Goal: Information Seeking & Learning: Check status

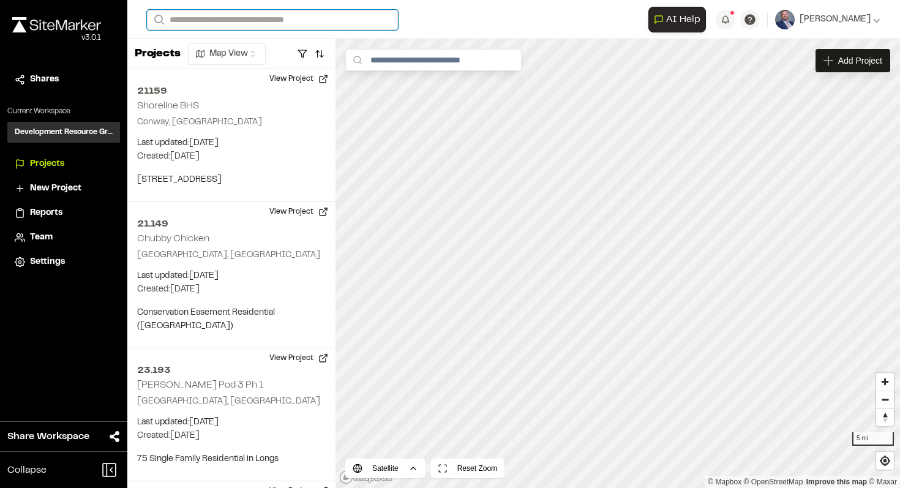
click at [377, 22] on input "Search" at bounding box center [272, 20] width 251 height 20
type input "*"
type input "**********"
click at [304, 47] on p "22.188 SMHa - [PERSON_NAME] [GEOGRAPHIC_DATA]" at bounding box center [280, 49] width 250 height 15
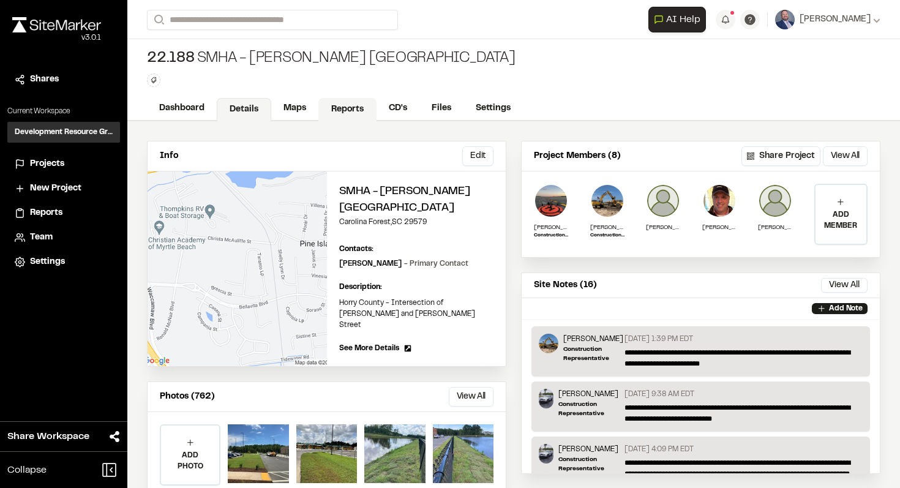
click at [331, 106] on link "Reports" at bounding box center [347, 109] width 58 height 23
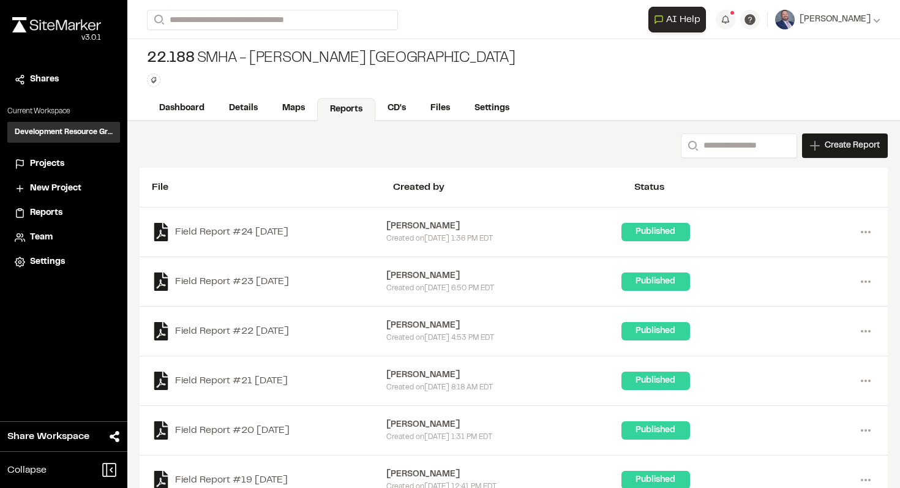
scroll to position [7, 0]
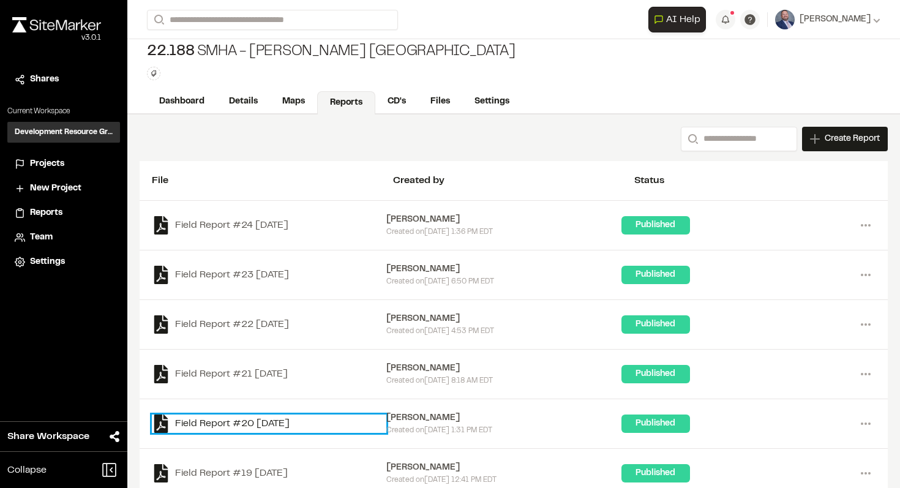
click at [287, 416] on link "Field Report #20 [DATE]" at bounding box center [269, 423] width 234 height 18
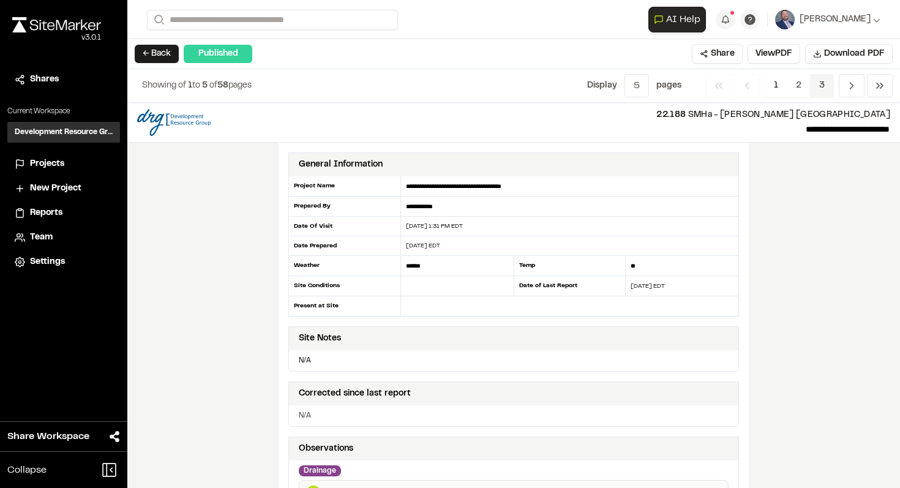
click at [820, 85] on span "3" at bounding box center [822, 85] width 24 height 23
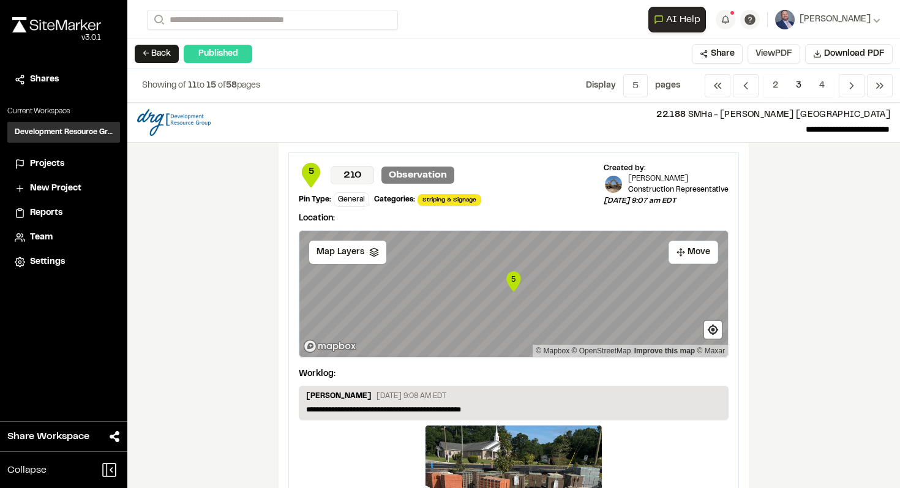
click at [785, 58] on button "View PDF" at bounding box center [773, 54] width 53 height 20
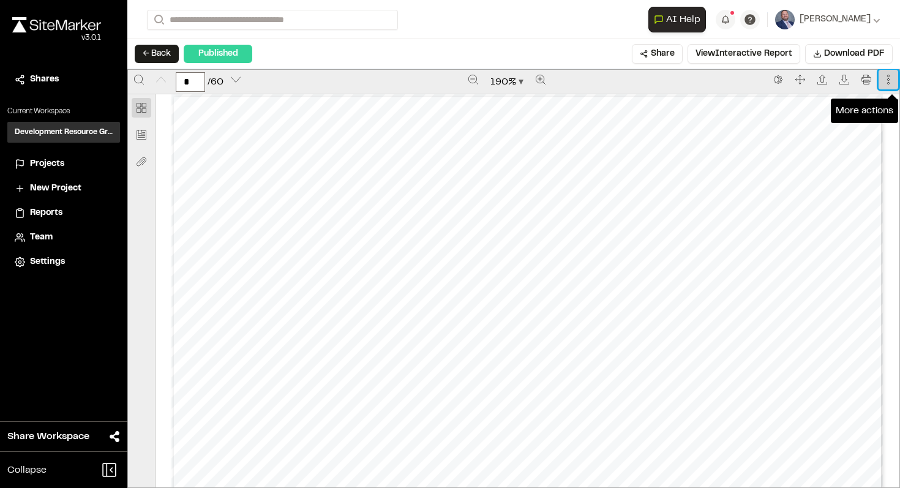
click at [886, 78] on icon "More actions" at bounding box center [888, 80] width 10 height 10
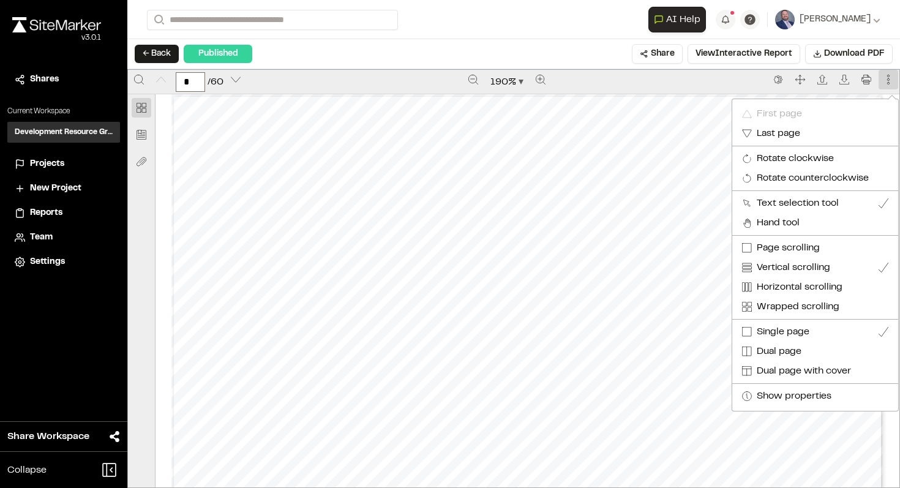
click at [664, 56] on div at bounding box center [450, 244] width 900 height 488
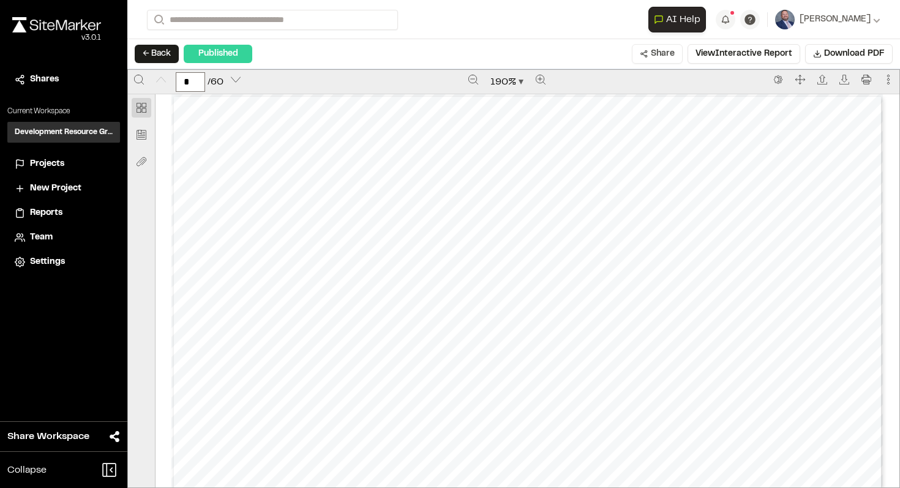
click at [661, 56] on button "Share" at bounding box center [657, 54] width 51 height 20
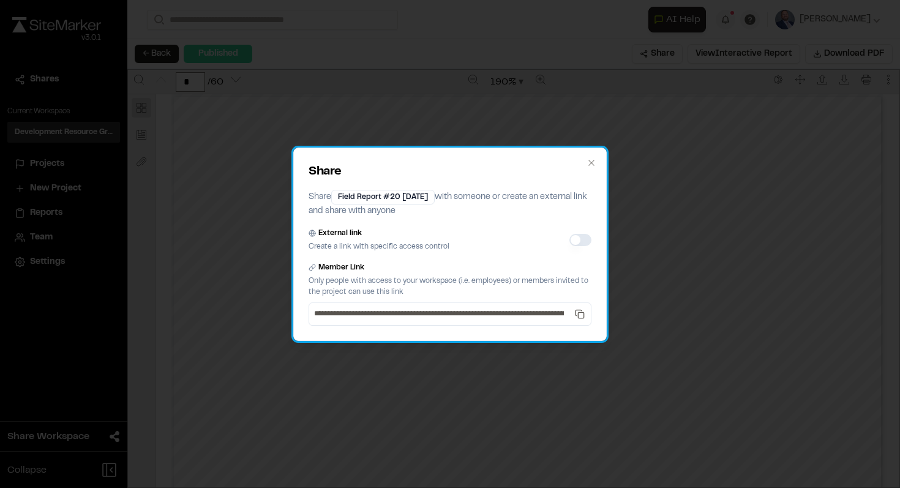
click at [574, 247] on div "External link Create a link with specific access control" at bounding box center [450, 240] width 283 height 24
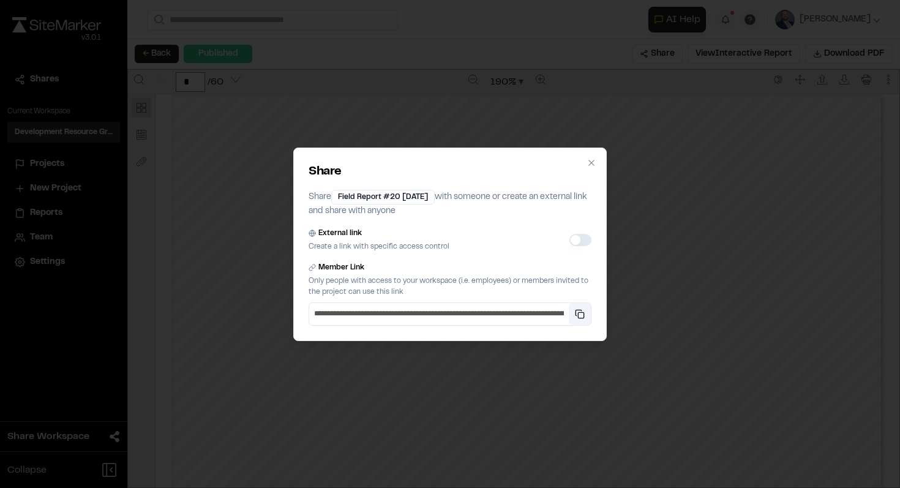
click at [585, 317] on button "Copy private link" at bounding box center [580, 314] width 22 height 22
click at [259, 402] on div "**********" at bounding box center [450, 244] width 900 height 488
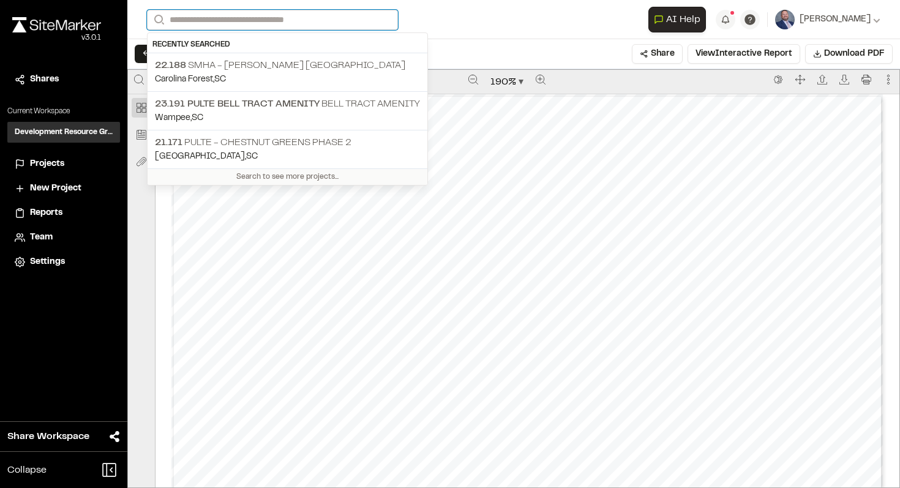
click at [266, 21] on input "Search" at bounding box center [272, 20] width 251 height 20
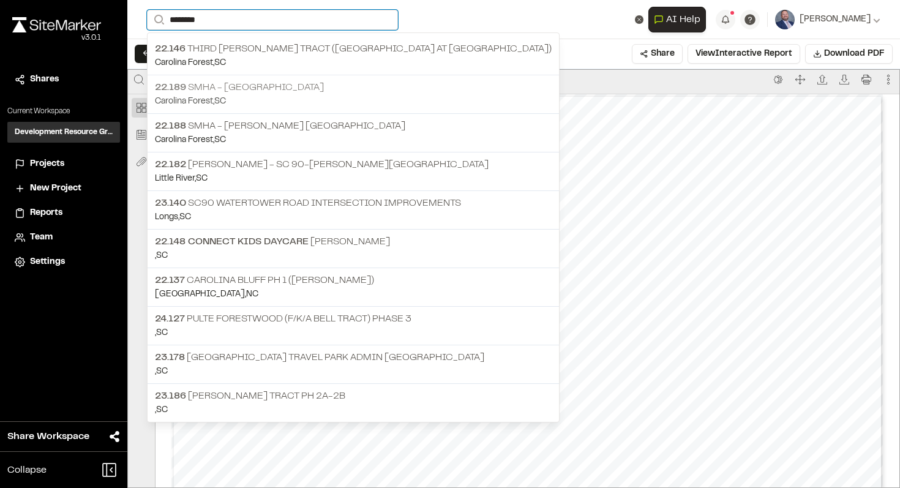
type input "********"
click at [288, 105] on p "Carolina Forest , [GEOGRAPHIC_DATA]" at bounding box center [353, 101] width 397 height 13
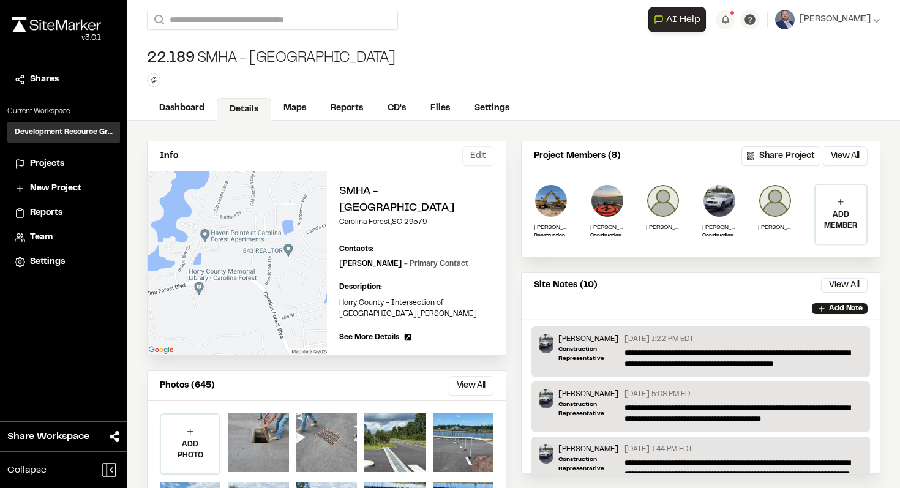
click at [463, 157] on button "Edit" at bounding box center [477, 156] width 31 height 20
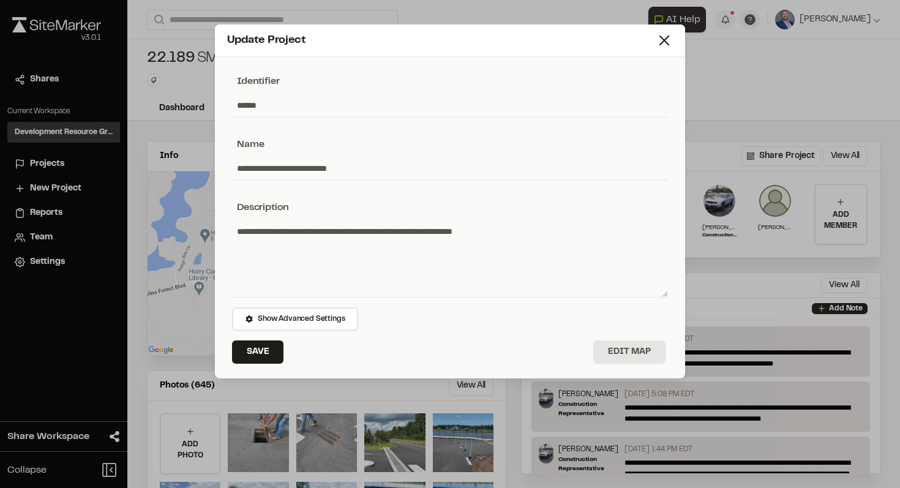
click at [410, 172] on input "**********" at bounding box center [450, 168] width 436 height 23
click at [328, 163] on input "**********" at bounding box center [450, 168] width 436 height 23
type input "**********"
click at [252, 346] on button "Save" at bounding box center [257, 351] width 51 height 23
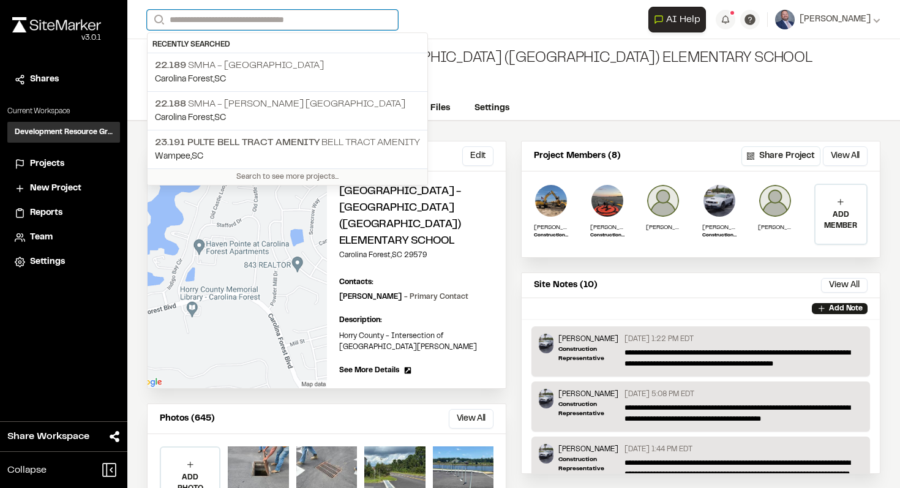
click at [219, 18] on input "Search" at bounding box center [272, 20] width 251 height 20
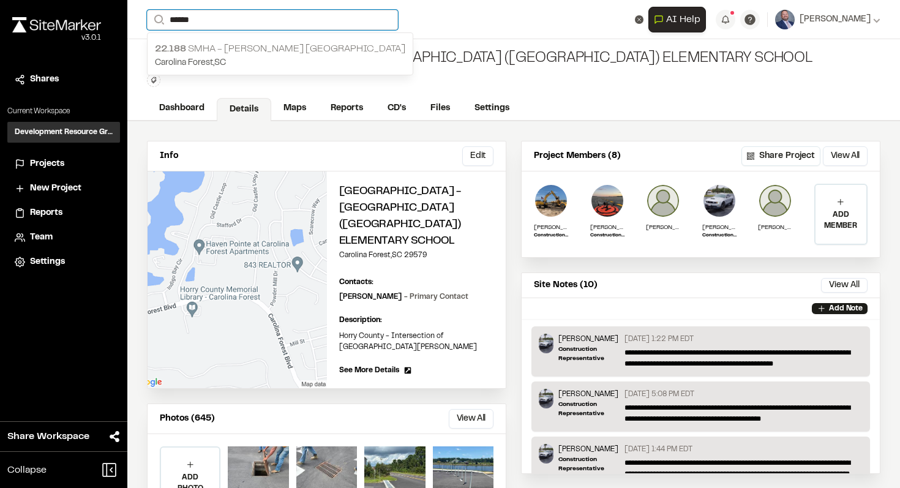
type input "******"
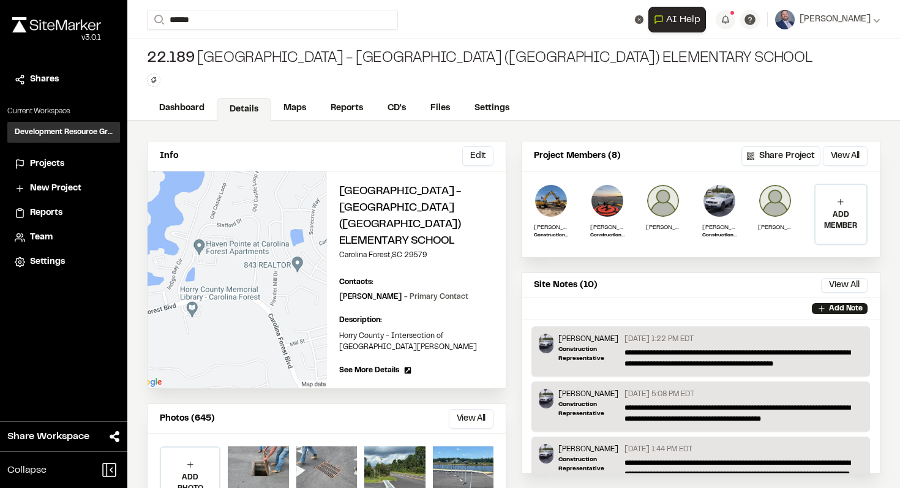
click at [255, 66] on p "Carolina Forest , [GEOGRAPHIC_DATA]" at bounding box center [280, 62] width 250 height 13
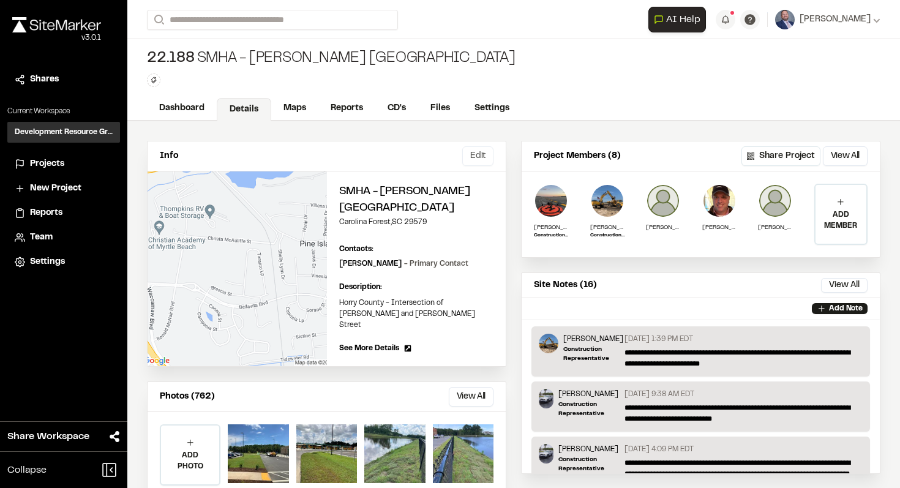
click at [479, 152] on button "Edit" at bounding box center [477, 156] width 31 height 20
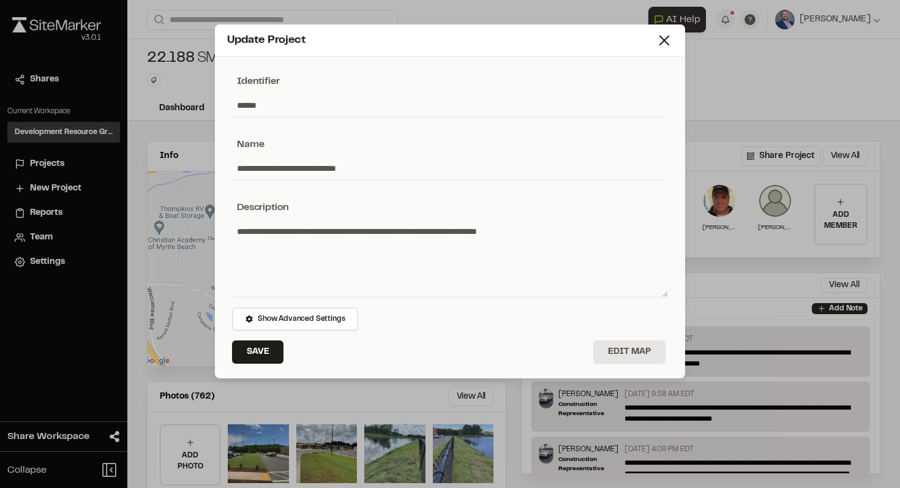
click at [335, 168] on input "**********" at bounding box center [450, 168] width 436 height 23
type input "**********"
click at [258, 354] on button "Save" at bounding box center [257, 351] width 51 height 23
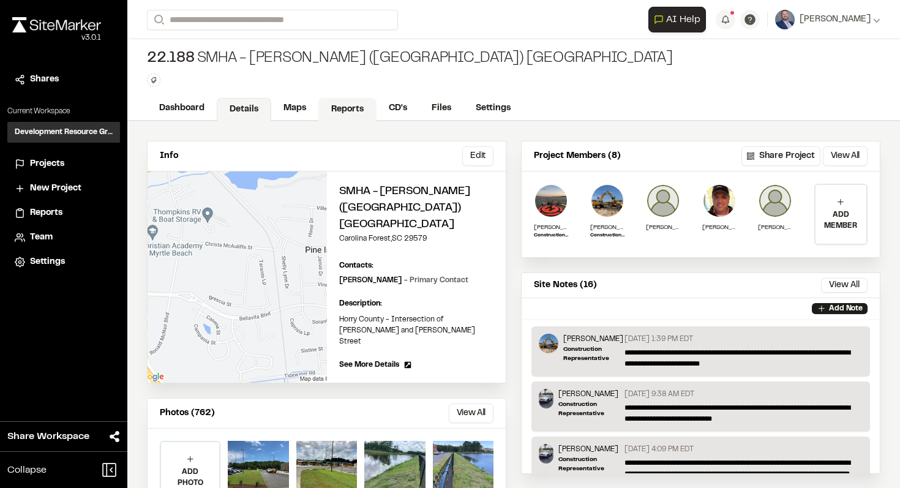
click at [347, 119] on link "Reports" at bounding box center [347, 109] width 58 height 23
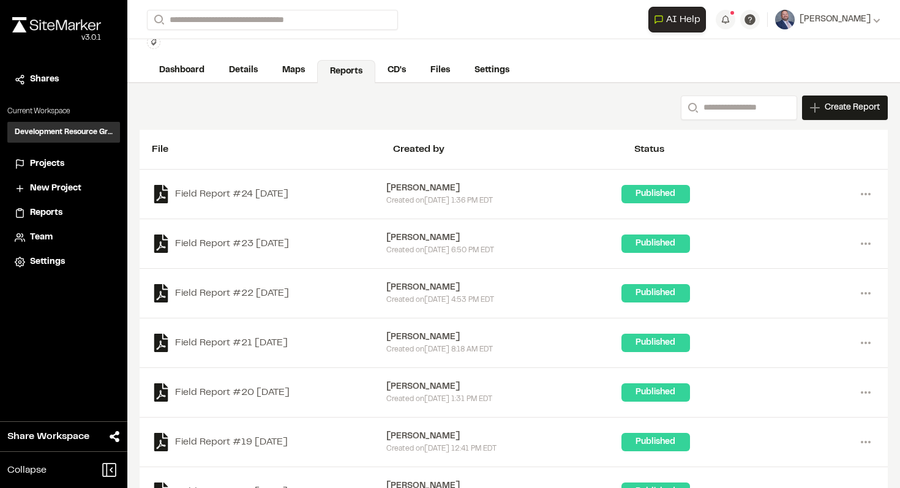
scroll to position [39, 0]
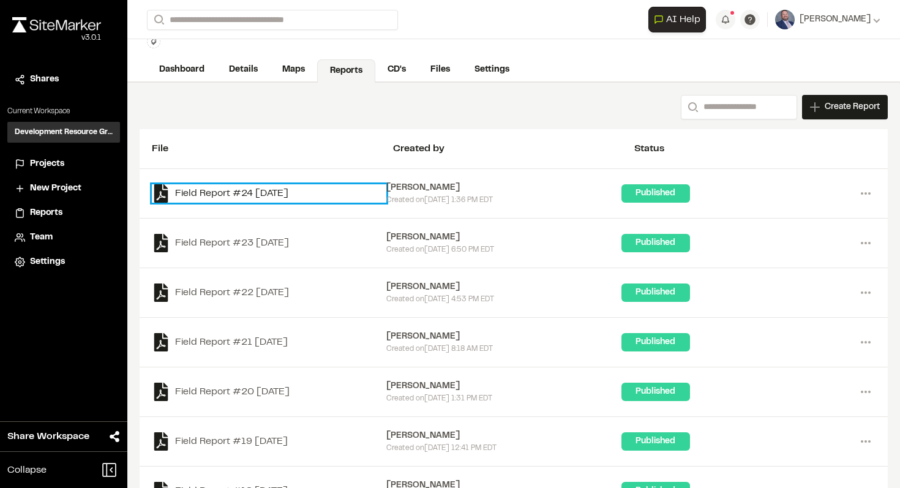
click at [271, 197] on link "Field Report #24 [DATE]" at bounding box center [269, 193] width 234 height 18
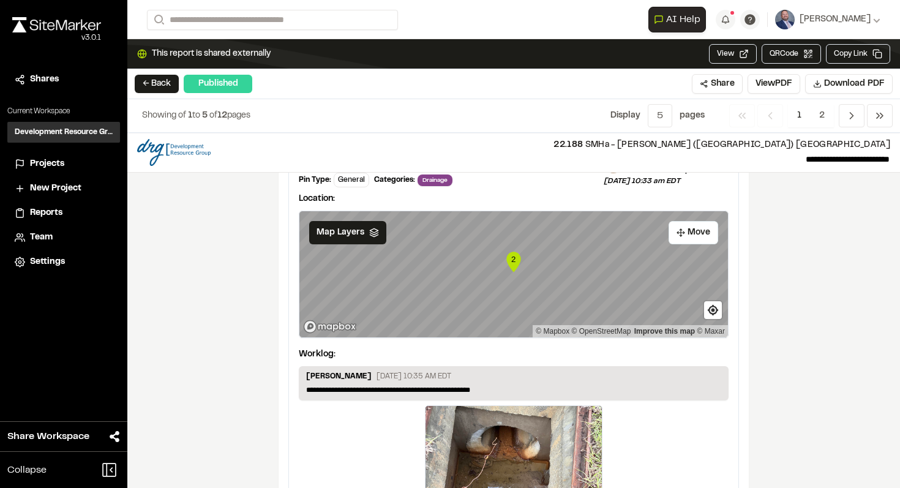
scroll to position [2180, 0]
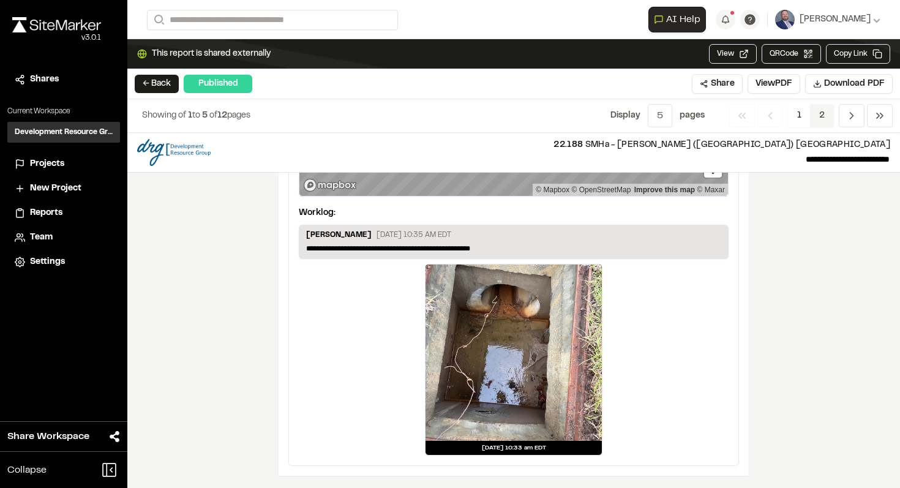
click at [817, 121] on span "2" at bounding box center [822, 115] width 24 height 23
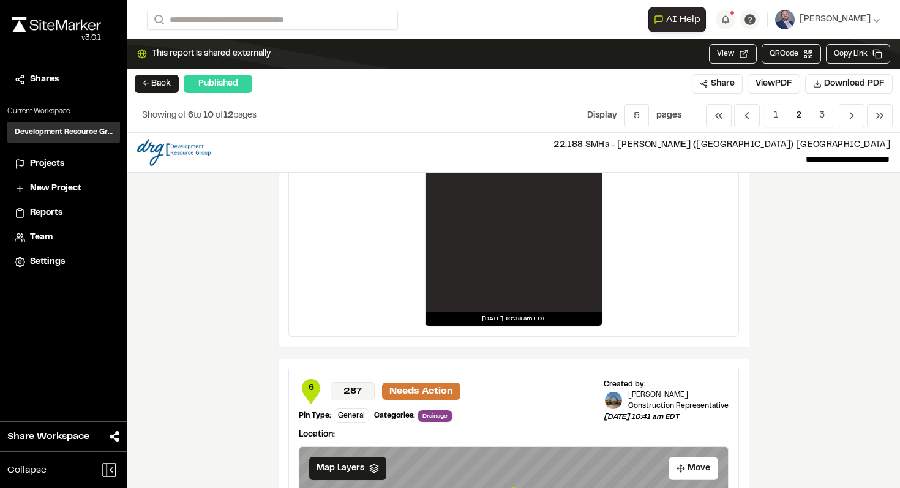
scroll to position [1188, 0]
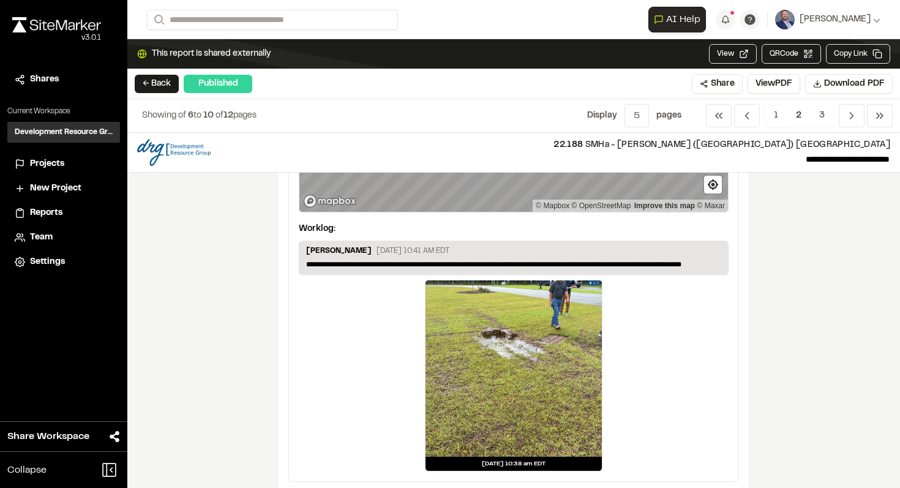
click at [556, 356] on div at bounding box center [513, 368] width 176 height 176
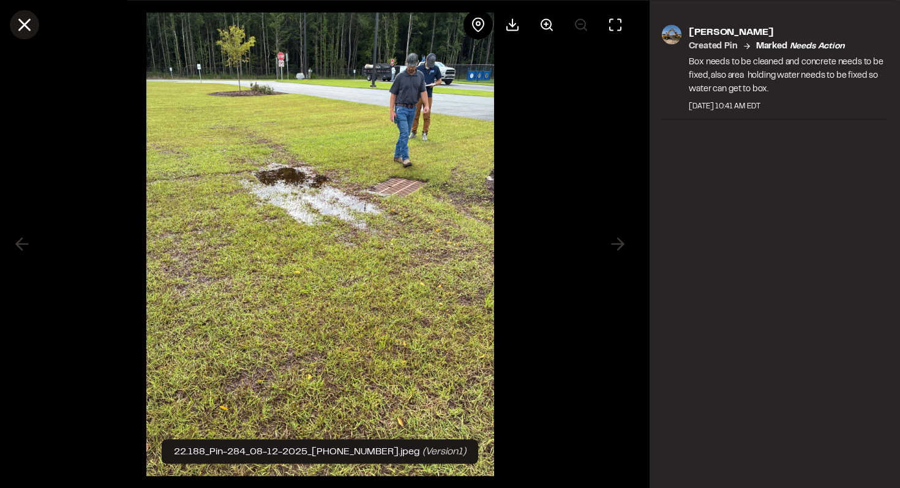
click at [21, 23] on icon at bounding box center [24, 24] width 21 height 21
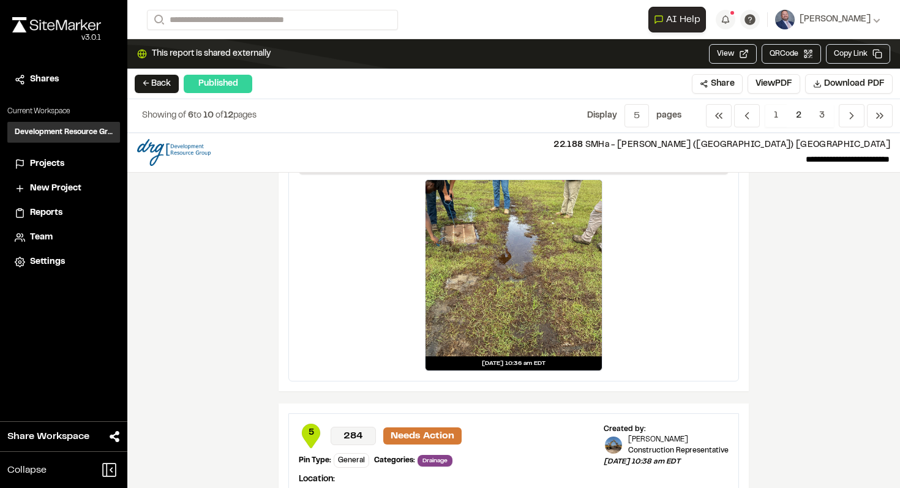
scroll to position [763, 0]
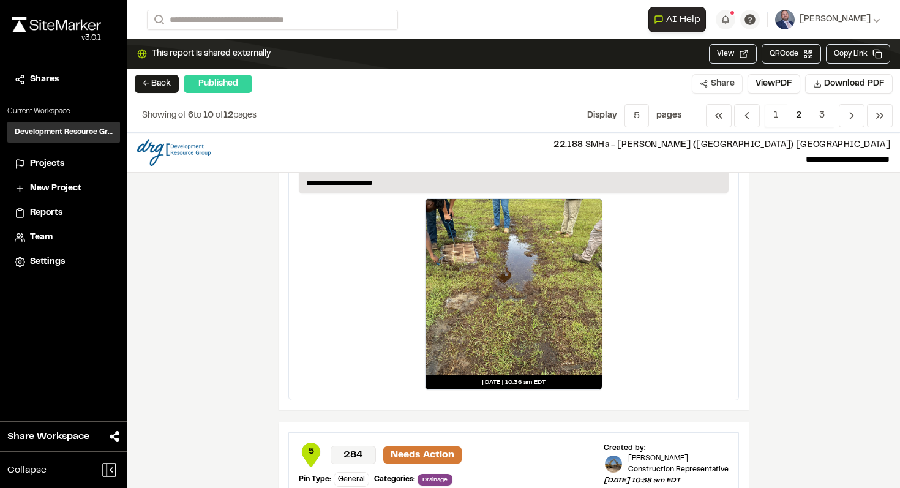
click at [705, 89] on button "Share" at bounding box center [717, 84] width 51 height 20
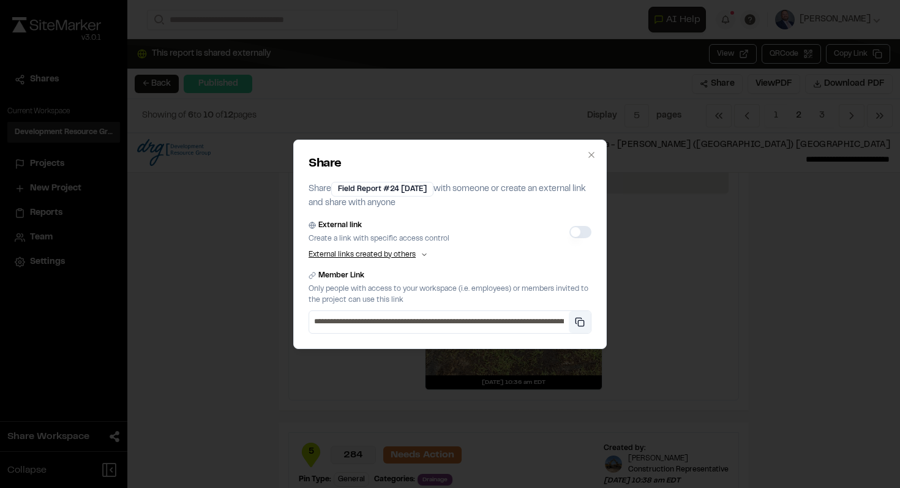
click at [586, 328] on button "Copy private link" at bounding box center [580, 322] width 22 height 22
click at [593, 150] on icon "button" at bounding box center [591, 155] width 10 height 10
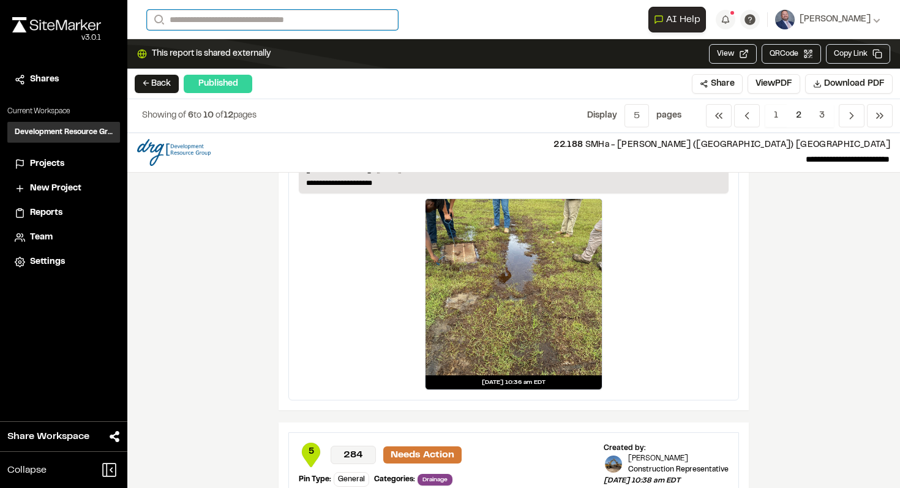
click at [225, 15] on input "Search" at bounding box center [272, 20] width 251 height 20
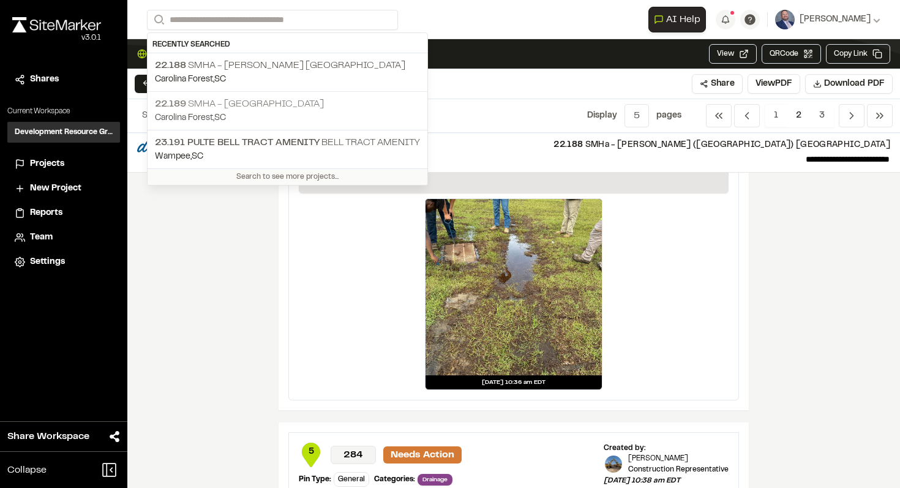
click at [252, 108] on p "22.189 SMHa - [GEOGRAPHIC_DATA]" at bounding box center [287, 104] width 265 height 15
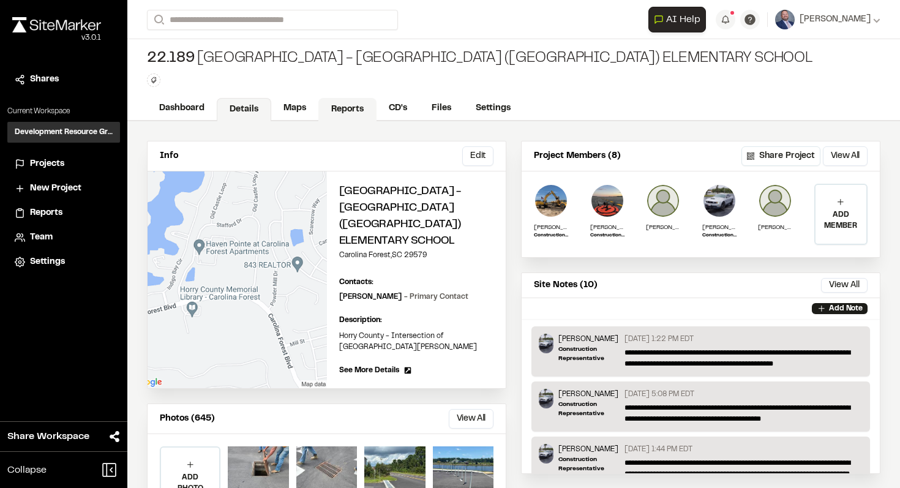
click at [338, 98] on link "Reports" at bounding box center [347, 109] width 58 height 23
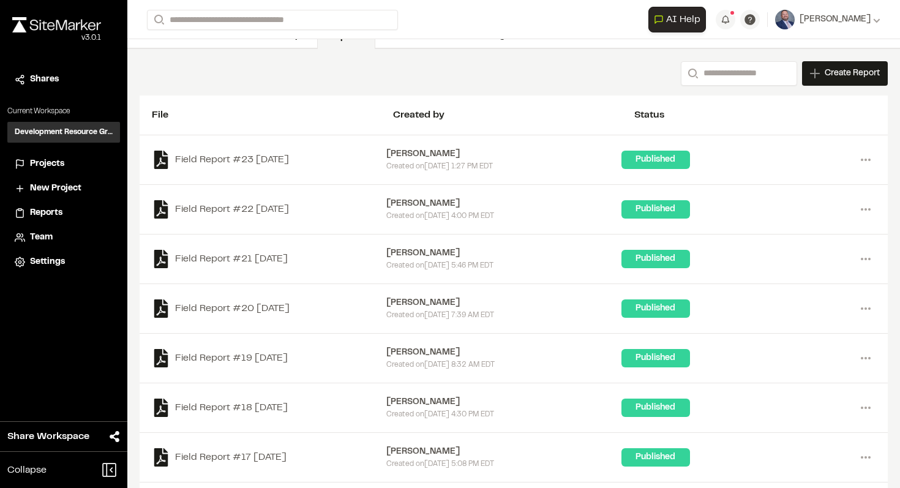
scroll to position [73, 0]
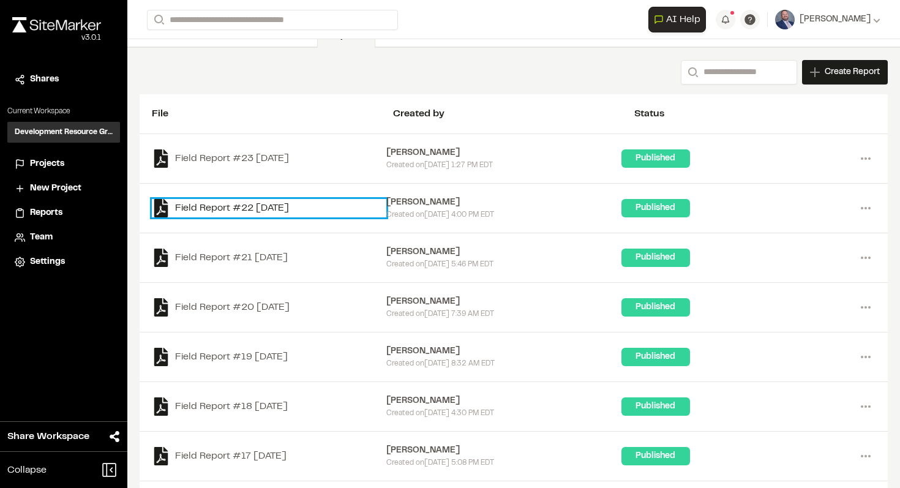
click at [288, 208] on link "Field Report #22 [DATE]" at bounding box center [269, 208] width 234 height 18
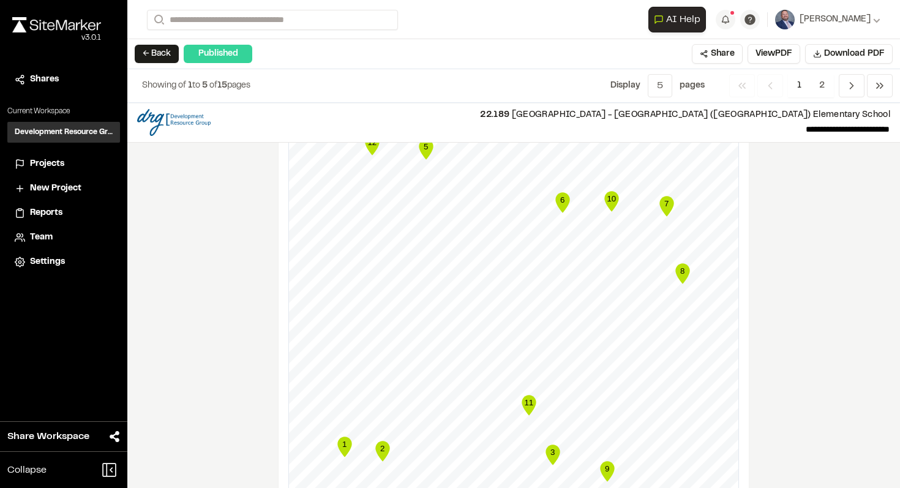
scroll to position [1026, 0]
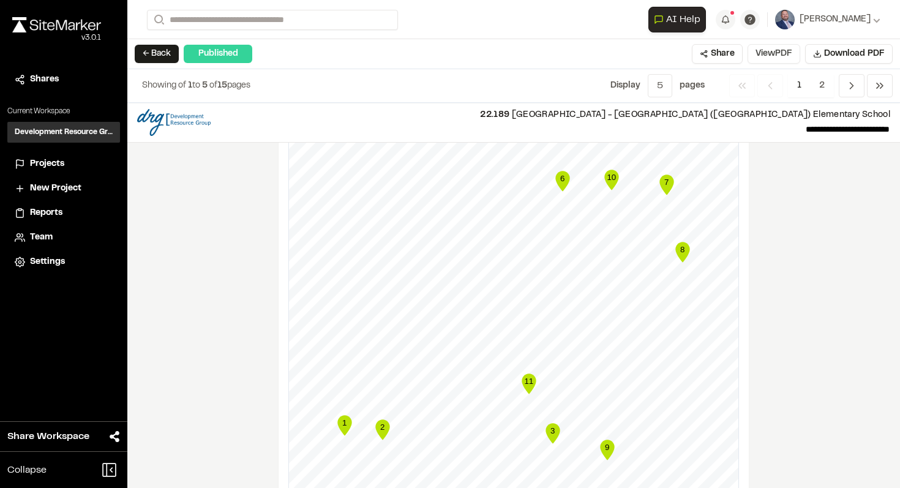
click at [771, 59] on button "View PDF" at bounding box center [773, 54] width 53 height 20
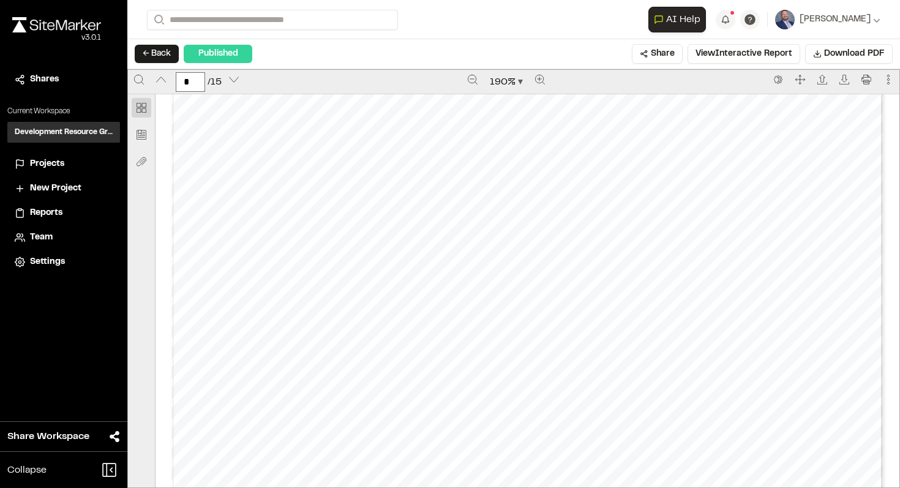
scroll to position [4083, 0]
type input "*"
click at [658, 48] on button "Share" at bounding box center [657, 54] width 51 height 20
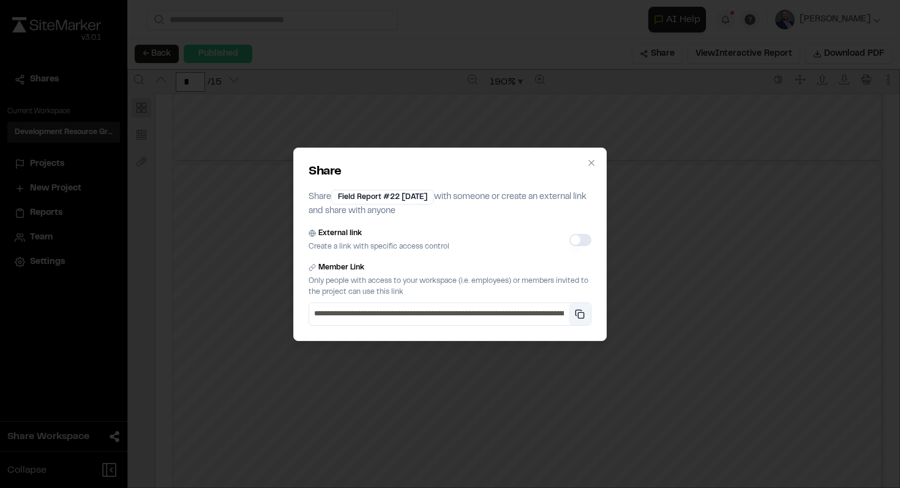
click at [577, 314] on button "Copy private link" at bounding box center [580, 314] width 22 height 22
click at [591, 159] on icon "button" at bounding box center [591, 163] width 10 height 10
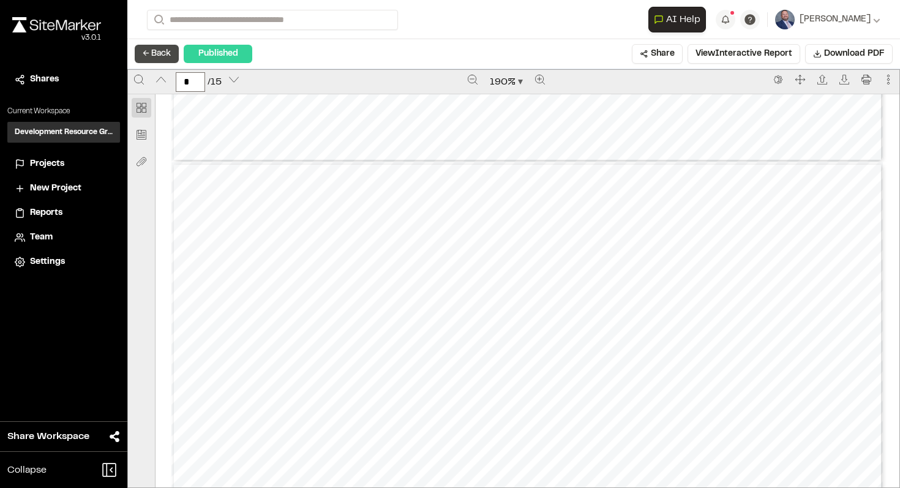
click at [163, 59] on button "← Back" at bounding box center [157, 54] width 44 height 18
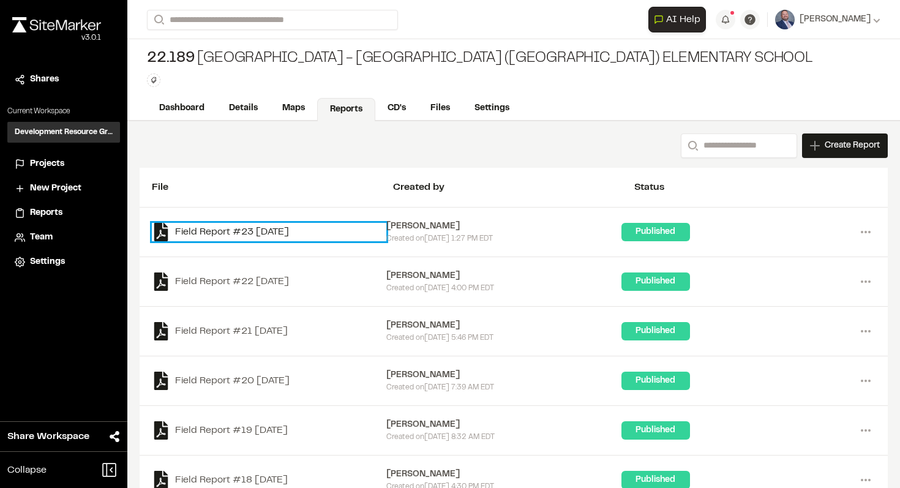
click at [277, 240] on link "Field Report #23 [DATE]" at bounding box center [269, 232] width 234 height 18
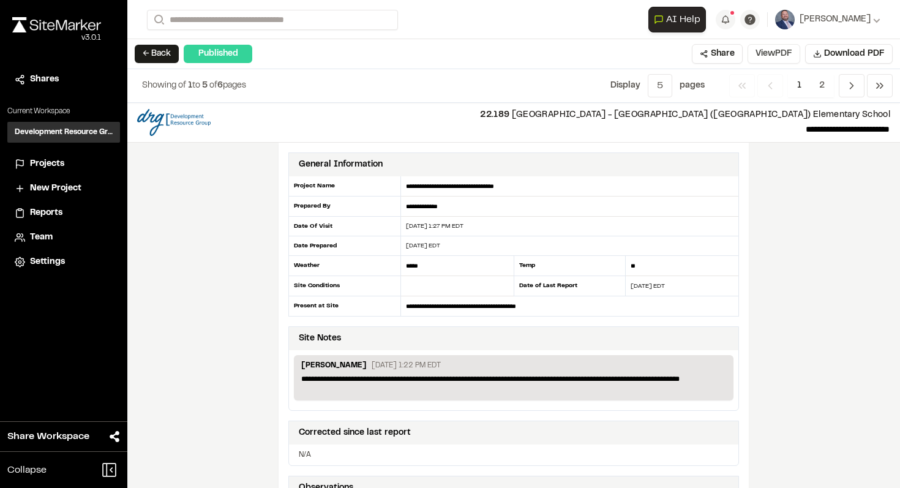
click at [770, 57] on button "View PDF" at bounding box center [773, 54] width 53 height 20
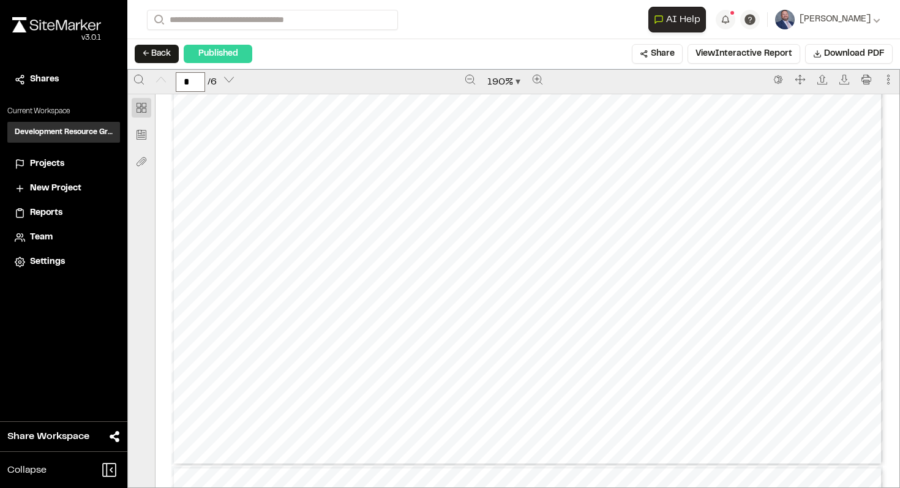
scroll to position [558, 0]
type input "*"
